Goal: Use online tool/utility: Use online tool/utility

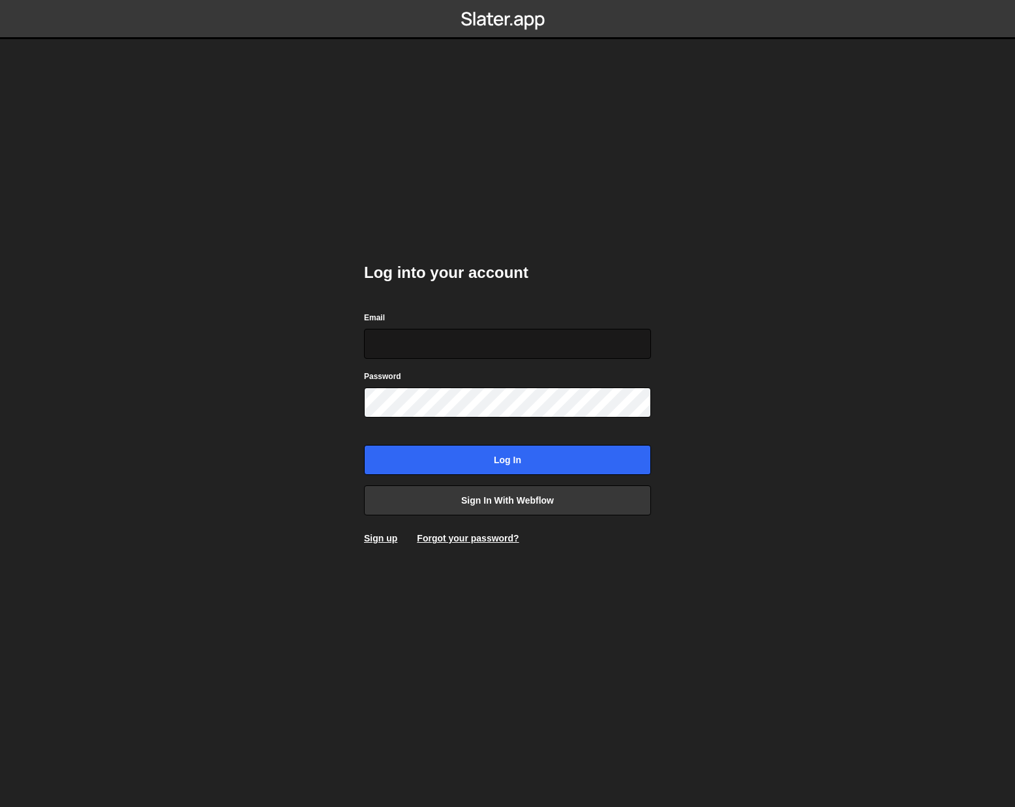
type input "[EMAIL_ADDRESS][DOMAIN_NAME]"
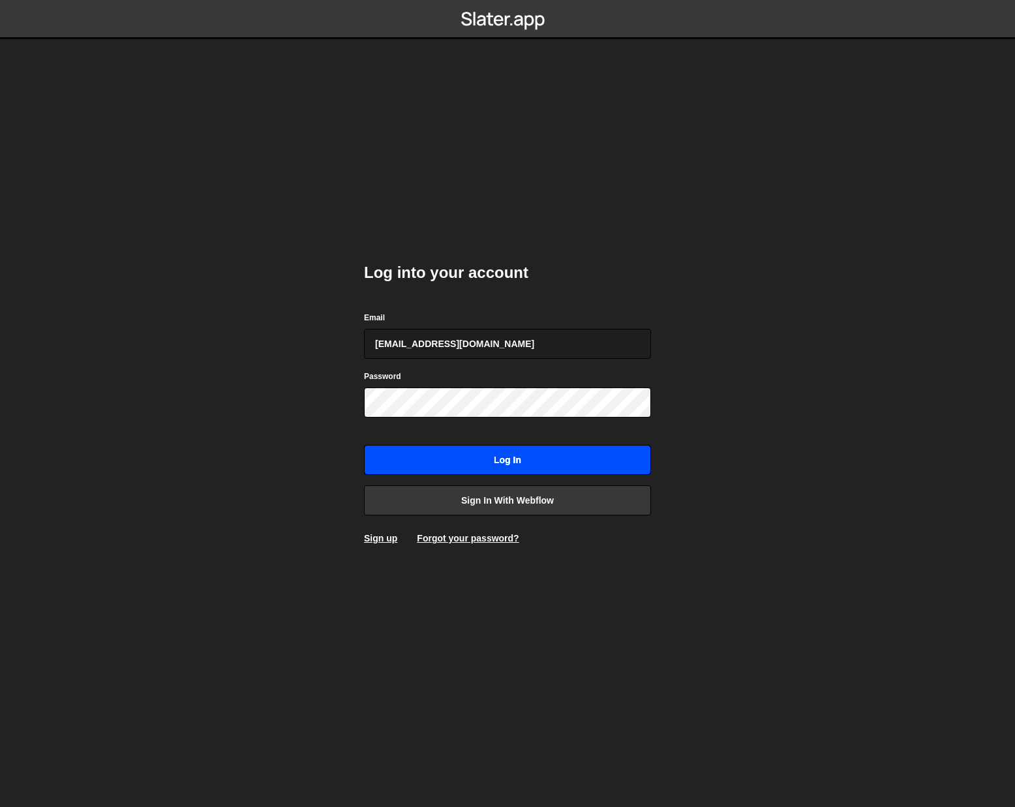
click at [491, 467] on input "Log in" at bounding box center [507, 460] width 287 height 30
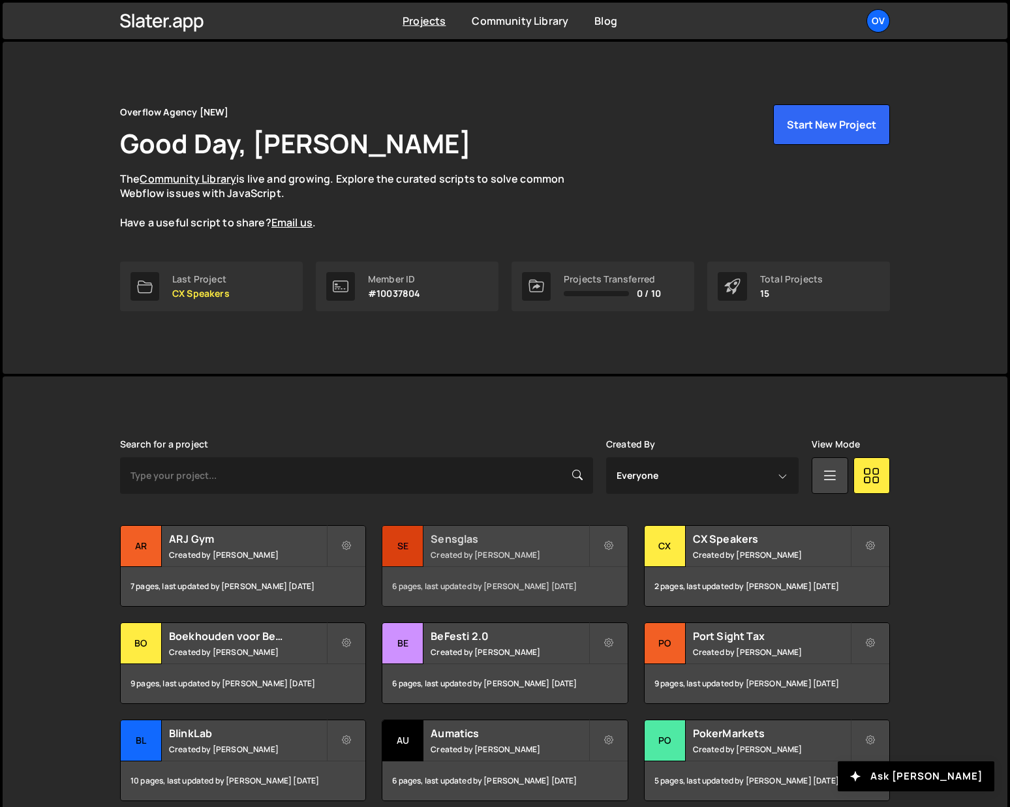
click at [479, 543] on h2 "Sensglas" at bounding box center [509, 539] width 157 height 14
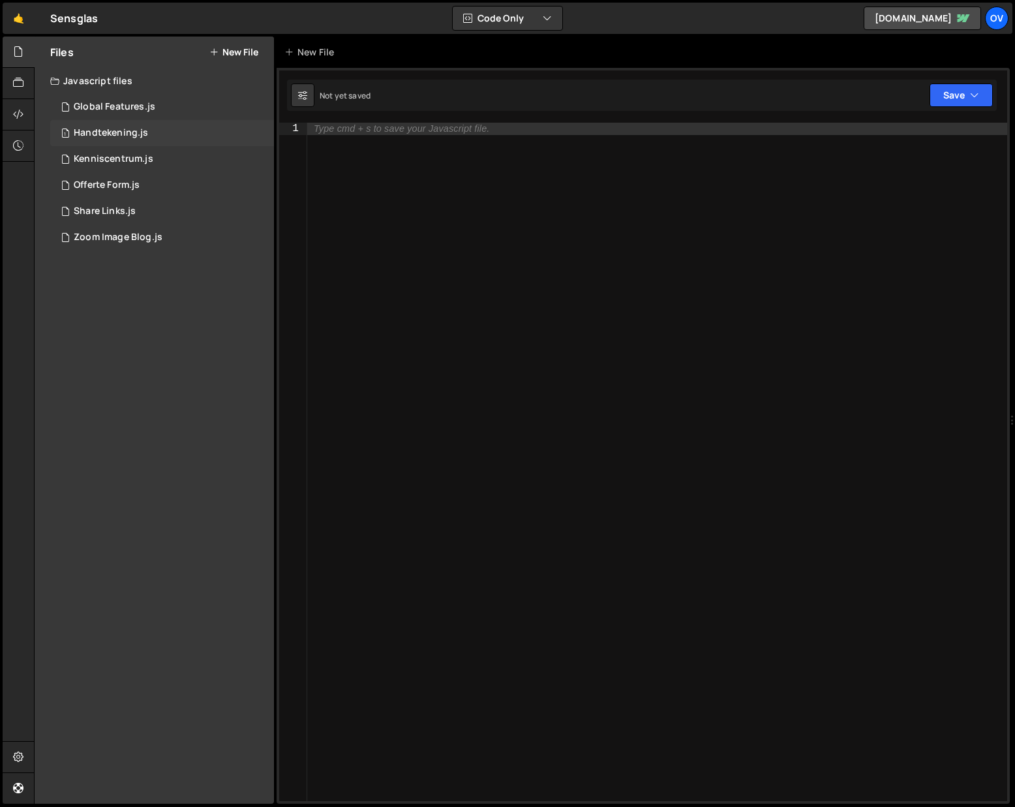
click at [142, 126] on div "1 Handtekening.js 0" at bounding box center [162, 133] width 224 height 26
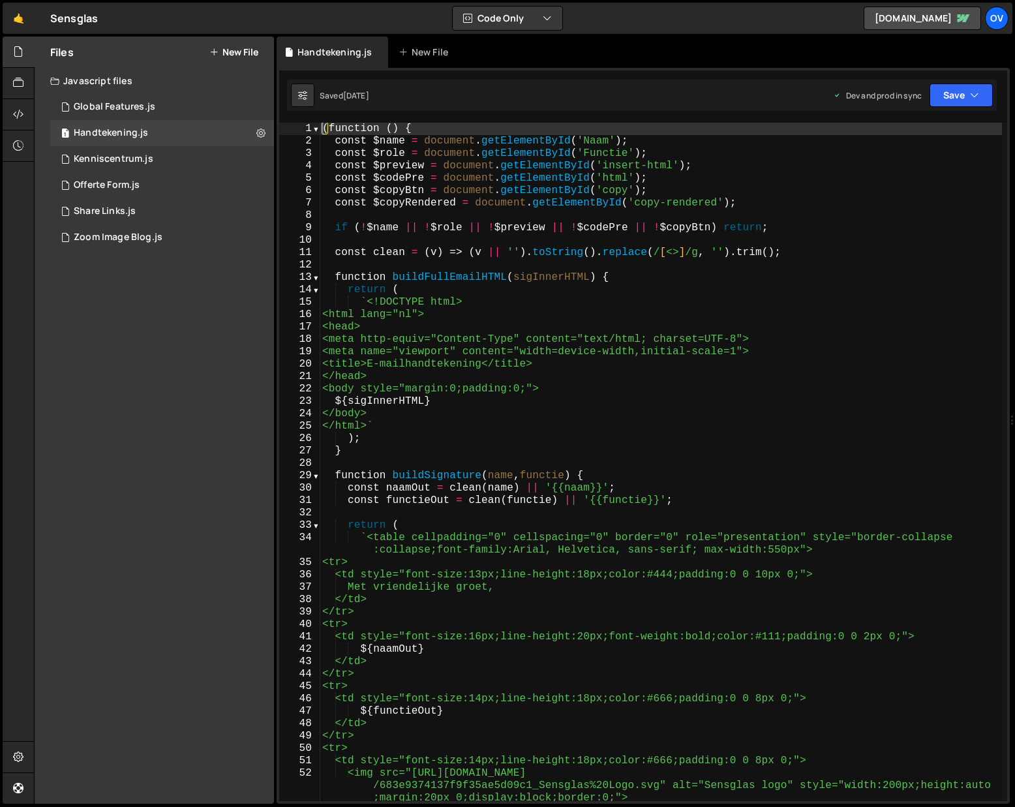
click at [665, 153] on div "( function ( ) { const $name = document . getElementById ( 'Naam' ) ; const $ro…" at bounding box center [661, 474] width 682 height 703
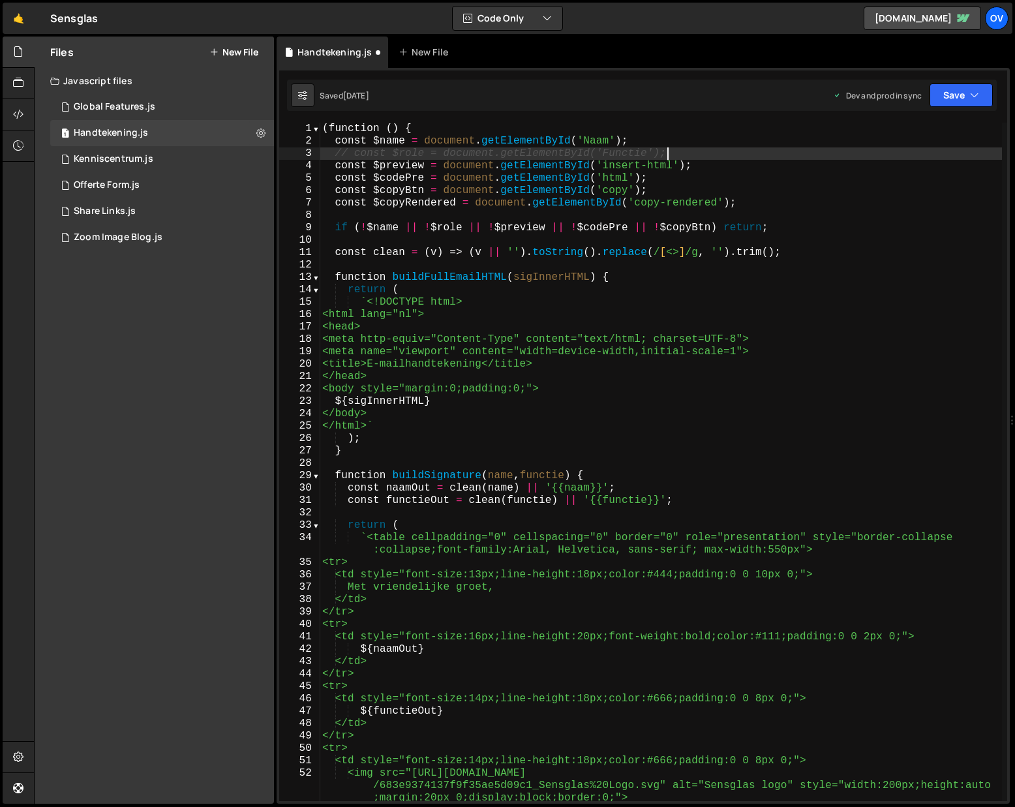
click at [466, 227] on div "( function ( ) { const $name = document . getElementById ( 'Naam' ) ; // const …" at bounding box center [661, 474] width 682 height 703
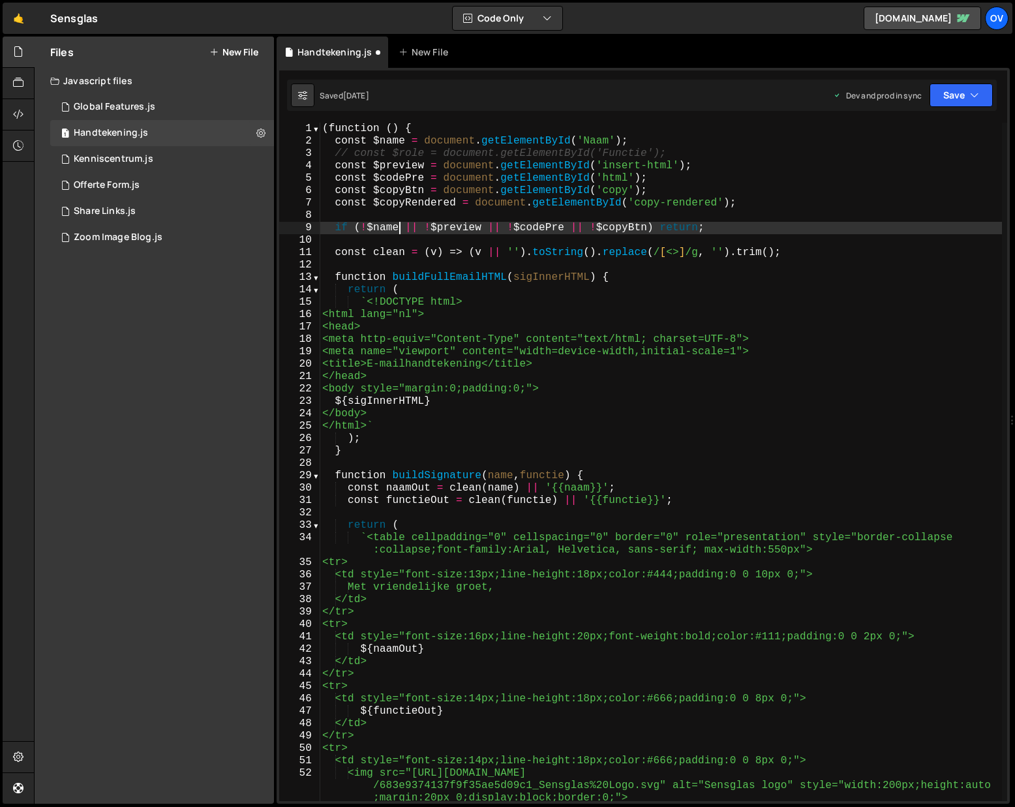
click at [558, 470] on div "( function ( ) { const $name = document . getElementById ( 'Naam' ) ; // const …" at bounding box center [661, 474] width 682 height 703
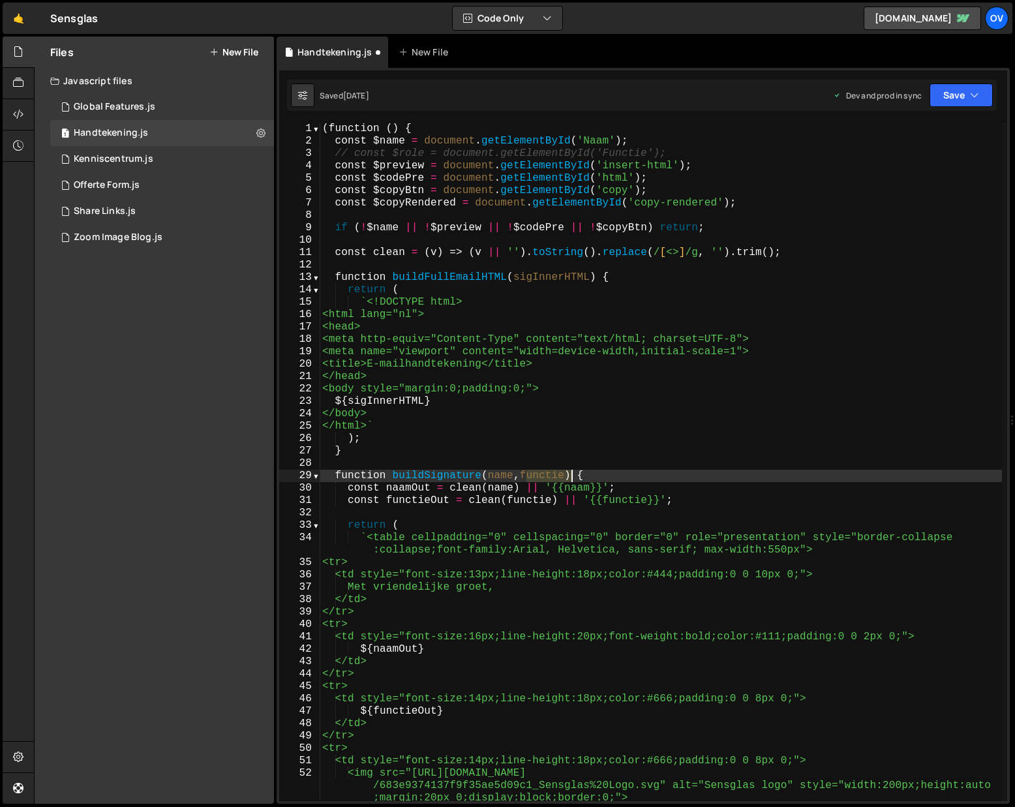
click at [558, 470] on div "( function ( ) { const $name = document . getElementById ( 'Naam' ) ; // const …" at bounding box center [661, 474] width 682 height 703
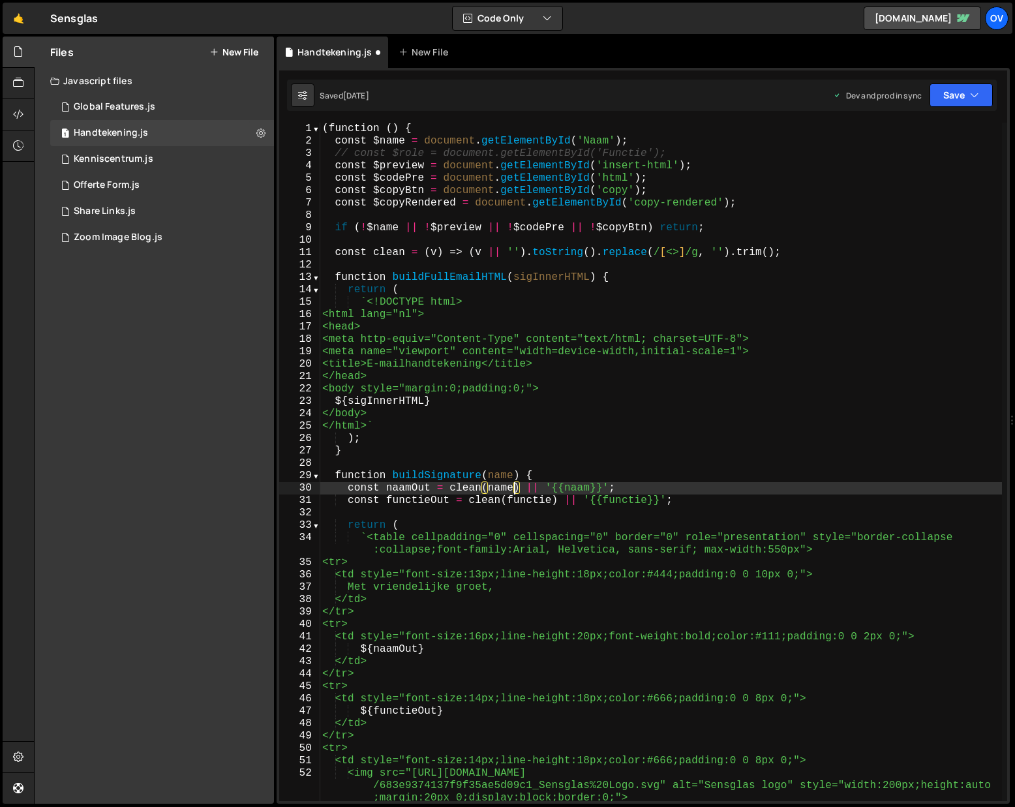
type textarea "const functieOut = clean(functie) || '{{functie}}';"
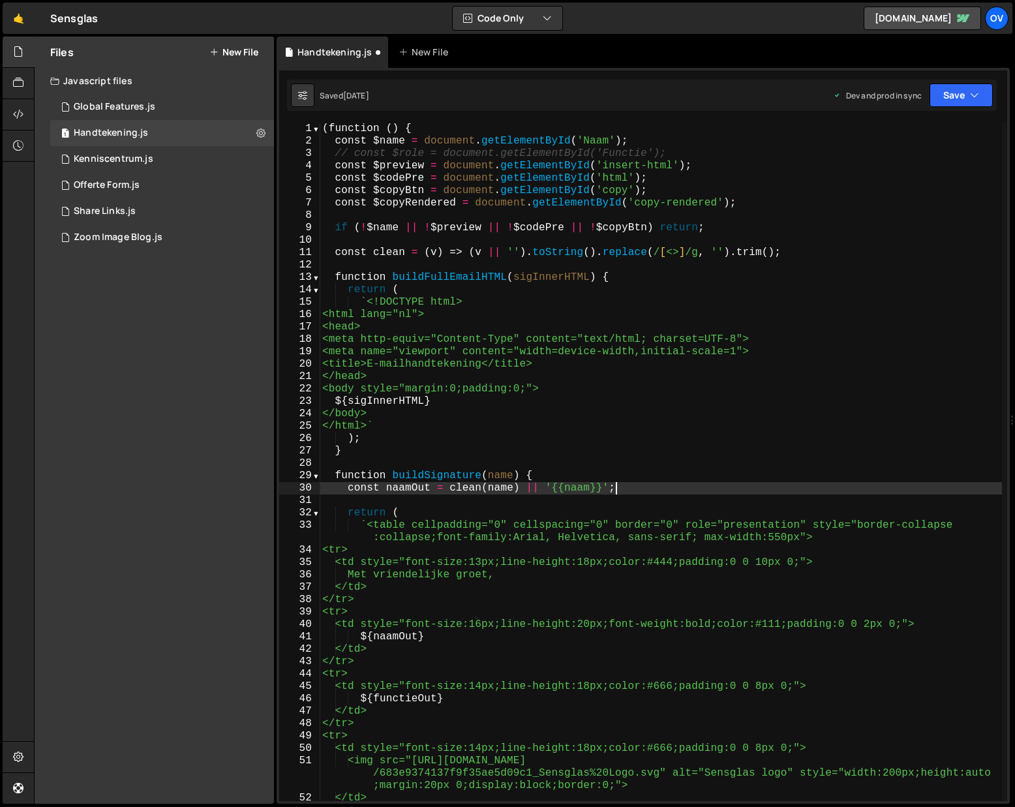
scroll to position [154, 0]
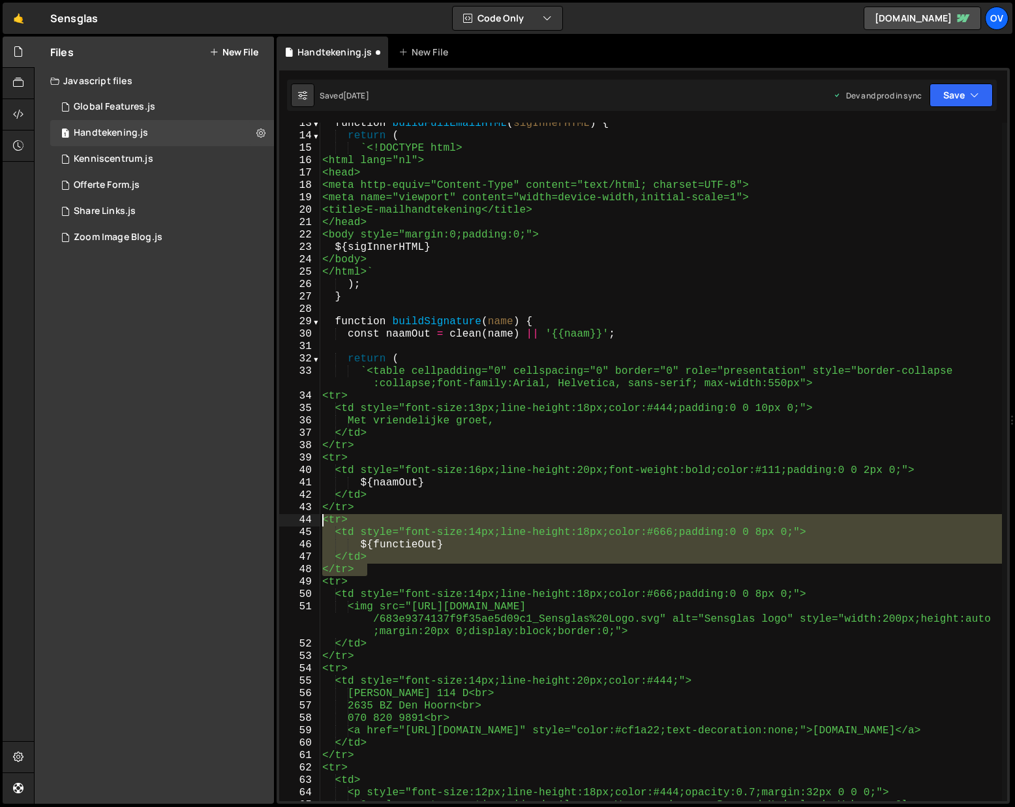
drag, startPoint x: 391, startPoint y: 568, endPoint x: 317, endPoint y: 525, distance: 85.6
click at [317, 525] on div "const naamOut = clean(name) || '{{naam}}'; 13 14 15 16 17 18 19 20 21 22 23 24 …" at bounding box center [643, 462] width 728 height 679
type textarea "<tr> <td style="font-size:14px;line-height:18px;color:#666;padding:0 0 8px 0;">"
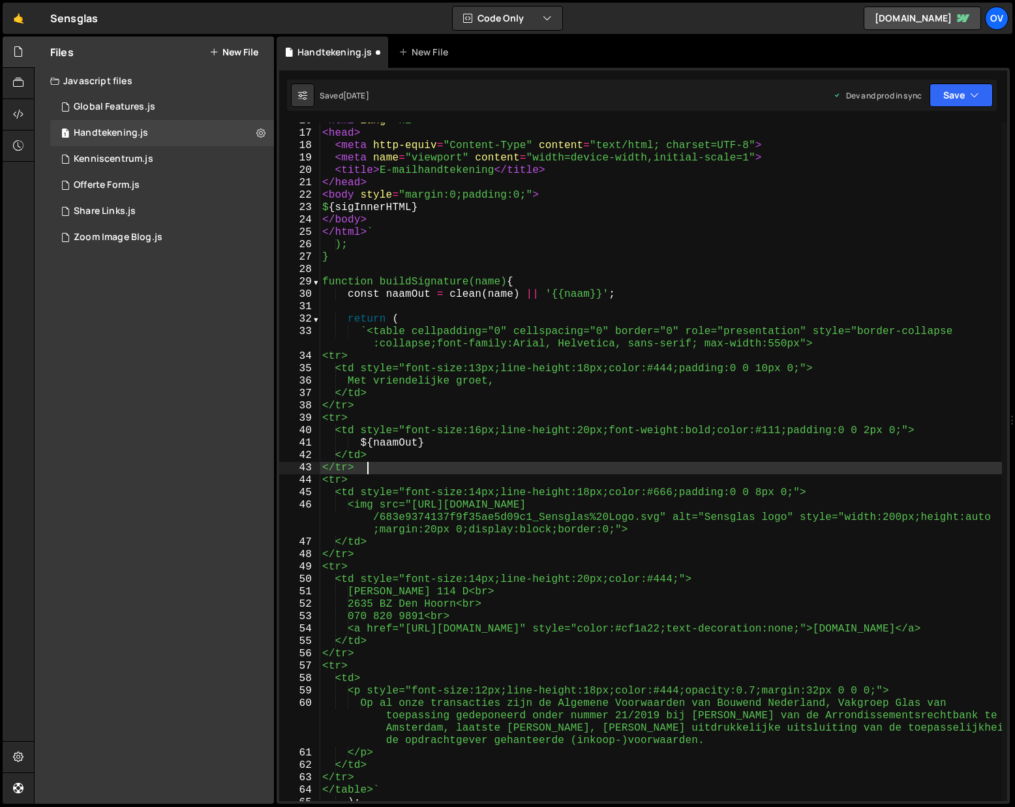
scroll to position [194, 0]
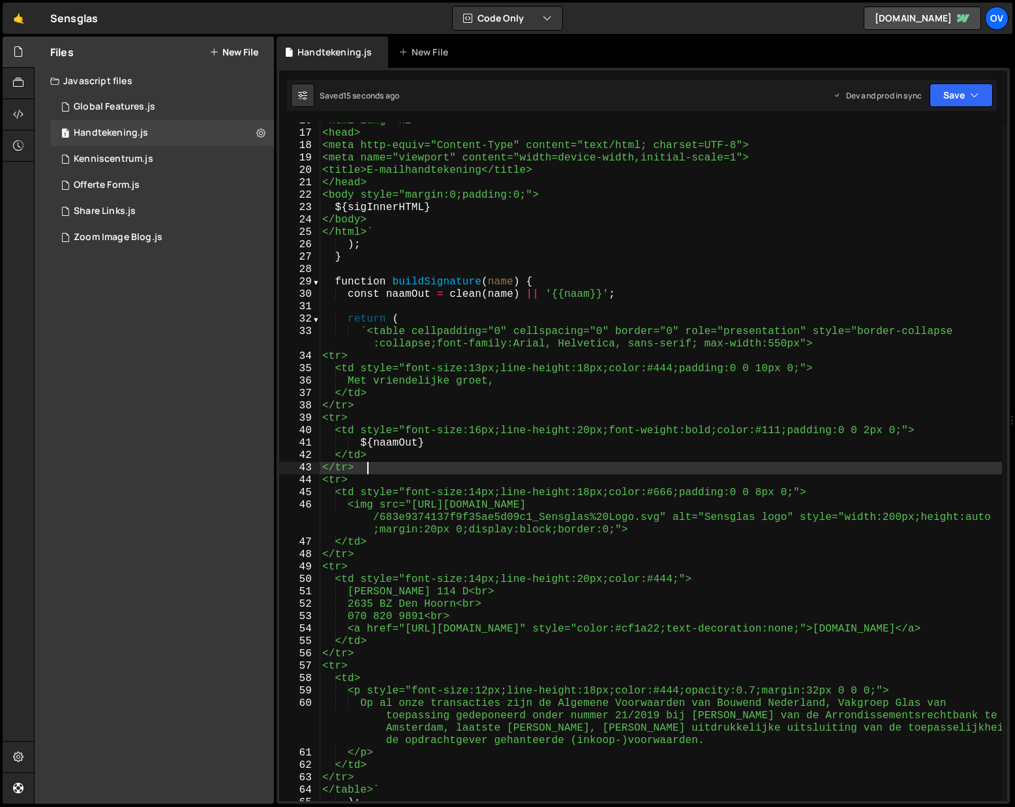
click at [587, 248] on div "<html lang="nl"> <head> <meta http-equiv="Content-Type" content="text/html; cha…" at bounding box center [661, 466] width 682 height 703
type textarea ");"
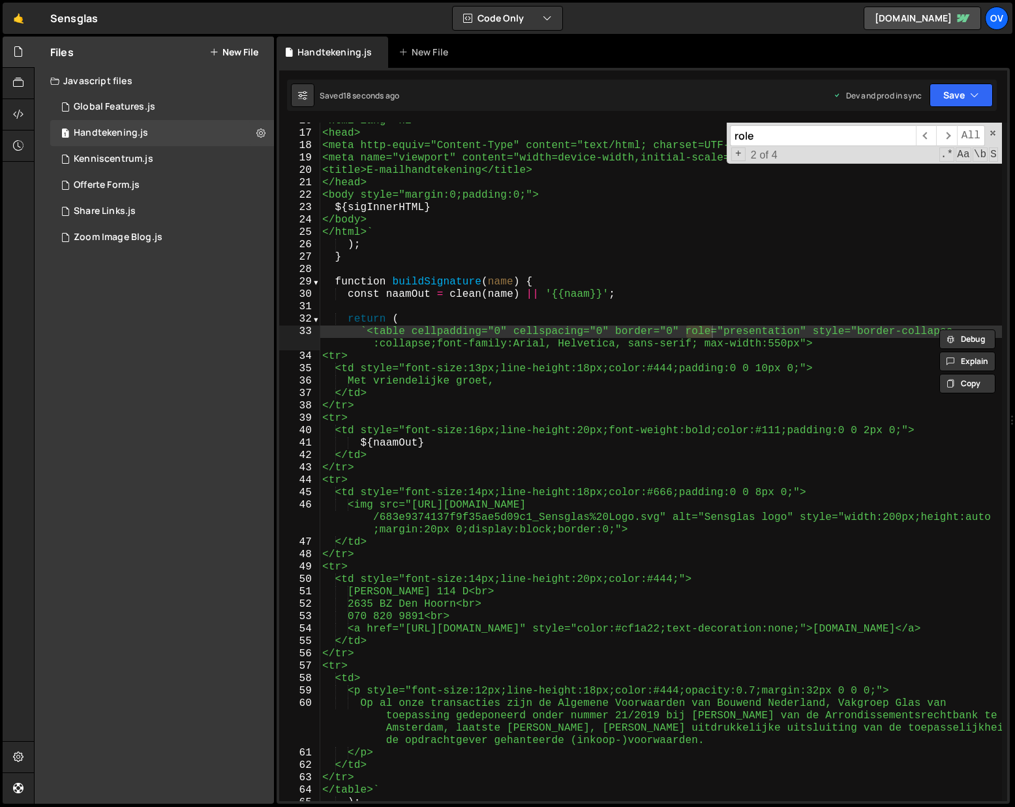
scroll to position [590, 0]
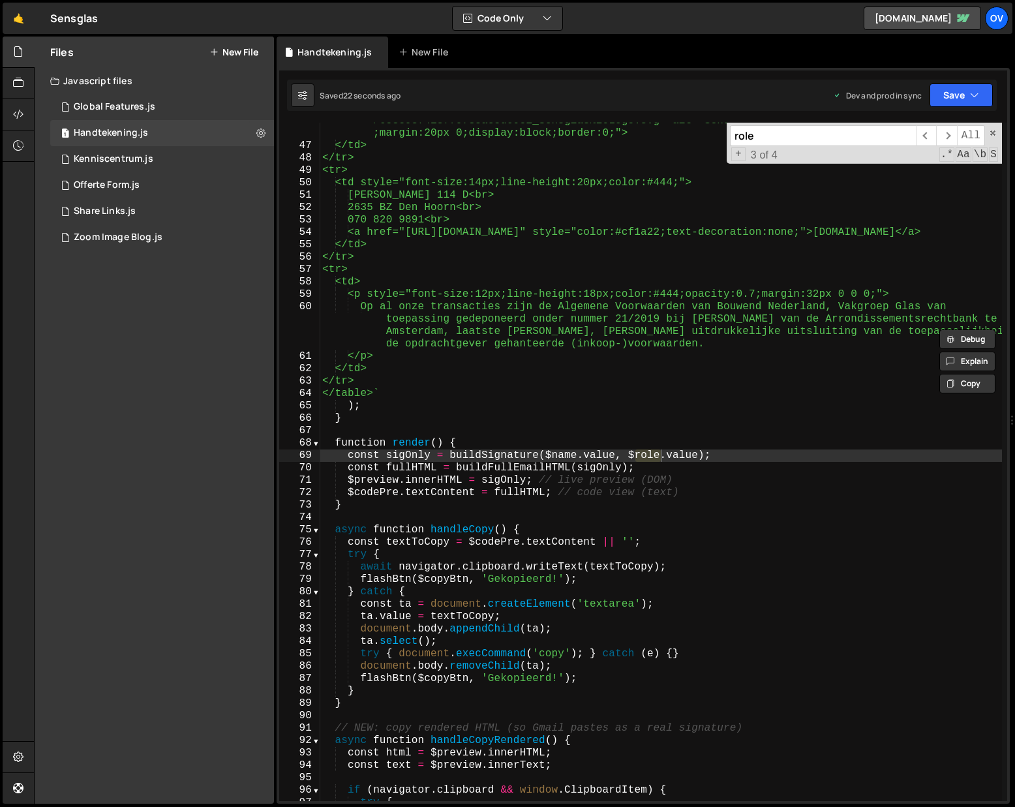
type input "role"
drag, startPoint x: 618, startPoint y: 458, endPoint x: 699, endPoint y: 460, distance: 80.9
click at [699, 460] on div "<img src="[URL][DOMAIN_NAME] /683e9374137f9f35ae5d09c1_Sensglas%20Logo.svg" alt…" at bounding box center [661, 466] width 682 height 728
click at [778, 144] on input "role" at bounding box center [823, 135] width 186 height 21
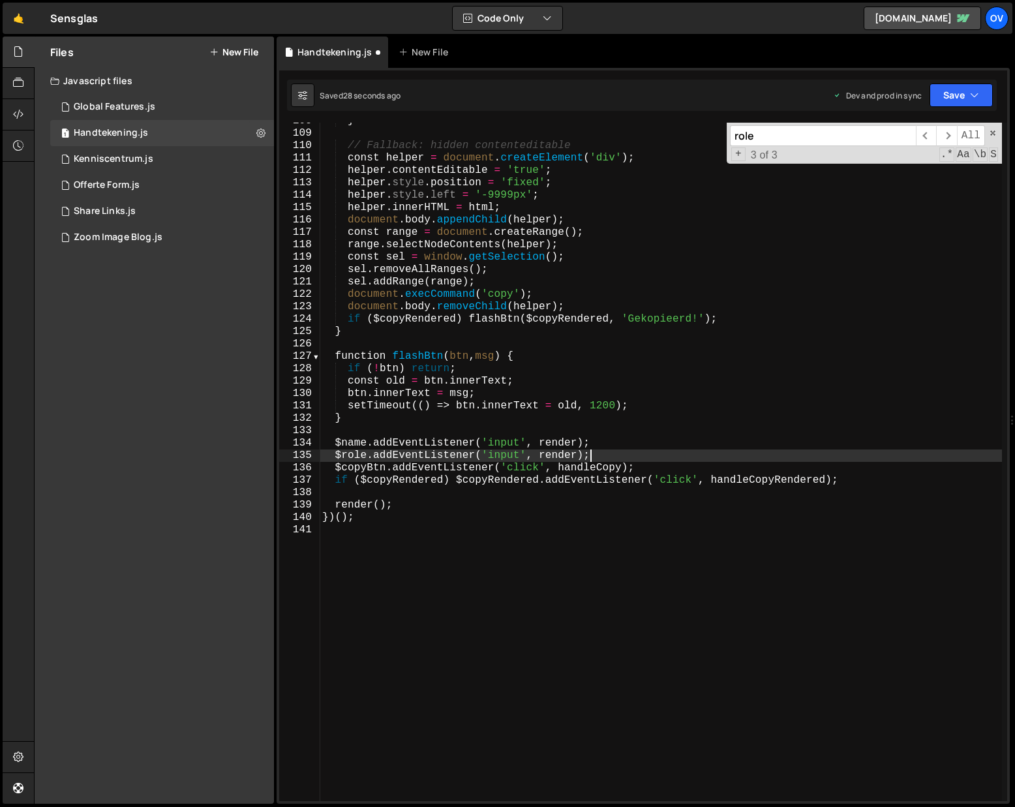
click at [618, 452] on div "} // Fallback: hidden contenteditable const helper = document . createElement (…" at bounding box center [661, 466] width 682 height 703
type textarea "// $role.addEventListener('input', render);"
